Goal: Information Seeking & Learning: Learn about a topic

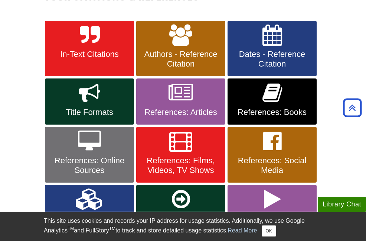
scroll to position [148, 0]
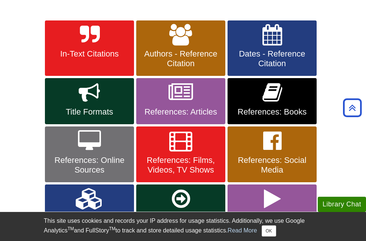
click at [268, 236] on button "OK" at bounding box center [269, 230] width 14 height 11
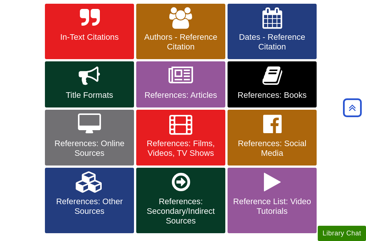
scroll to position [153, 0]
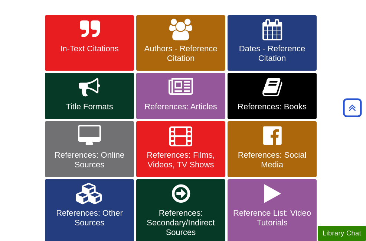
click at [77, 143] on link "References: Online Sources" at bounding box center [89, 149] width 89 height 56
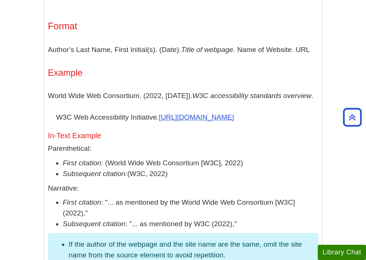
scroll to position [437, 0]
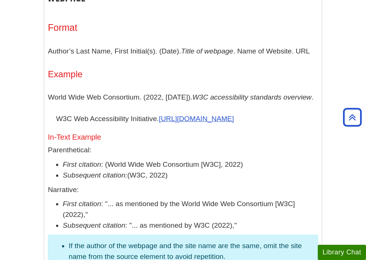
click at [239, 152] on div "Format Author’s Last Name, First Initial(s). (Date). Title of webpage . Name of…" at bounding box center [183, 170] width 270 height 297
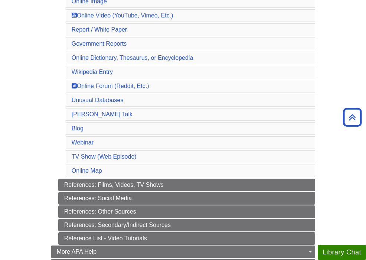
scroll to position [353, 0]
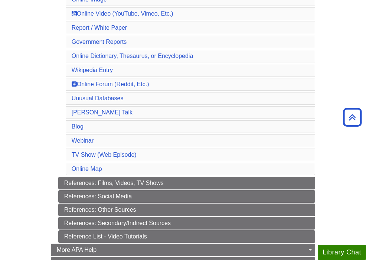
click at [147, 210] on link "References: Other Sources" at bounding box center [186, 210] width 257 height 13
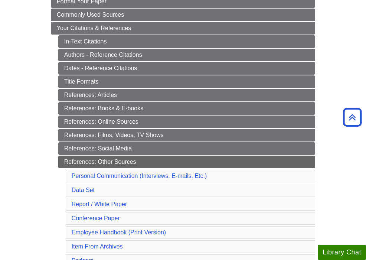
scroll to position [144, 0]
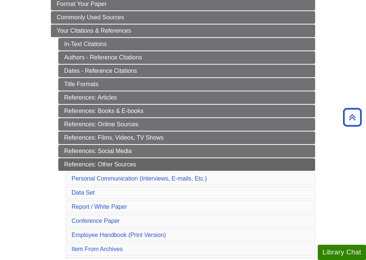
click at [175, 125] on link "References: Online Sources" at bounding box center [186, 124] width 257 height 13
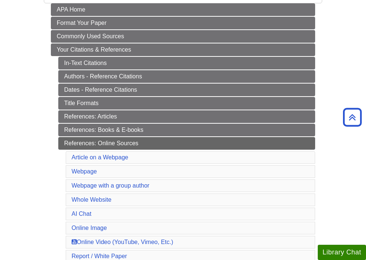
scroll to position [109, 0]
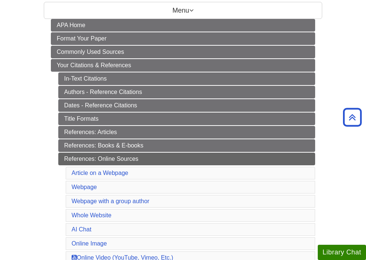
click at [161, 145] on link "References: Books & E-books" at bounding box center [186, 145] width 257 height 13
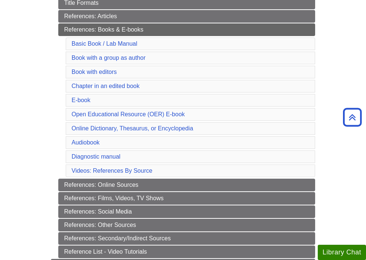
scroll to position [228, 0]
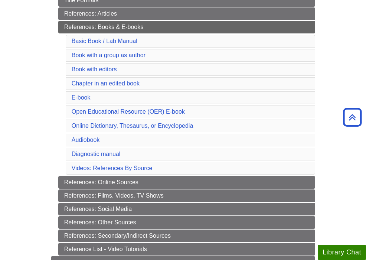
click at [260, 235] on link "References: Secondary/Indirect Sources" at bounding box center [186, 236] width 257 height 13
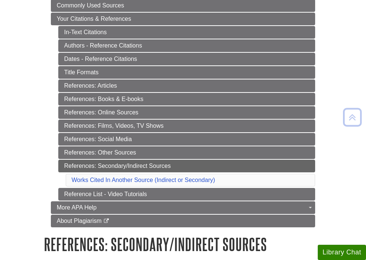
scroll to position [169, 0]
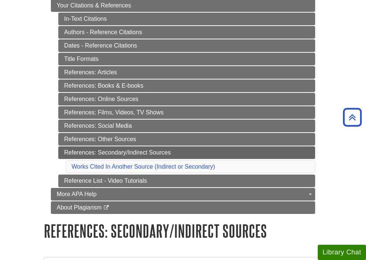
click at [211, 101] on link "References: Online Sources" at bounding box center [186, 99] width 257 height 13
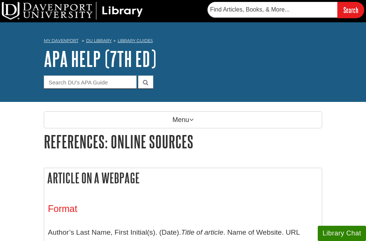
click at [344, 233] on button "Library Chat" at bounding box center [342, 233] width 48 height 15
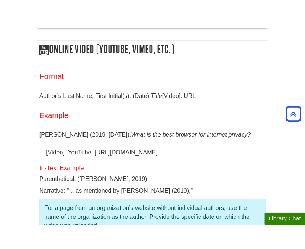
scroll to position [2160, 0]
